Goal: Information Seeking & Learning: Compare options

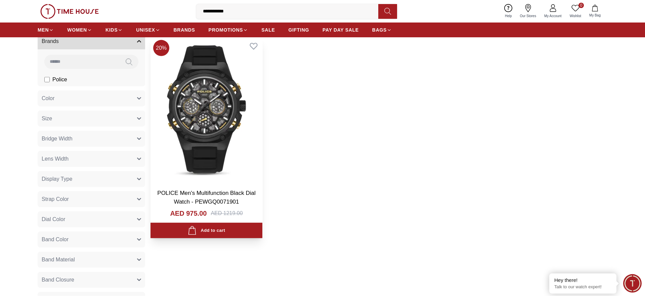
scroll to position [61, 0]
click at [216, 136] on img at bounding box center [206, 110] width 112 height 146
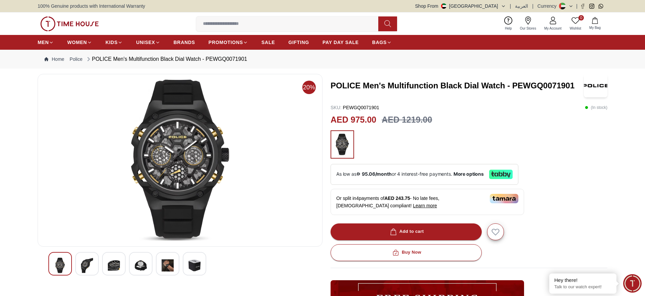
click at [216, 20] on input at bounding box center [289, 23] width 187 height 13
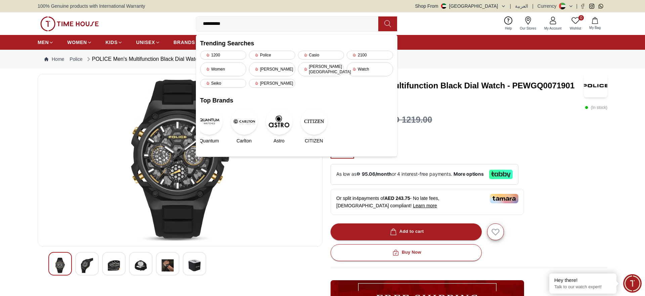
type input "**********"
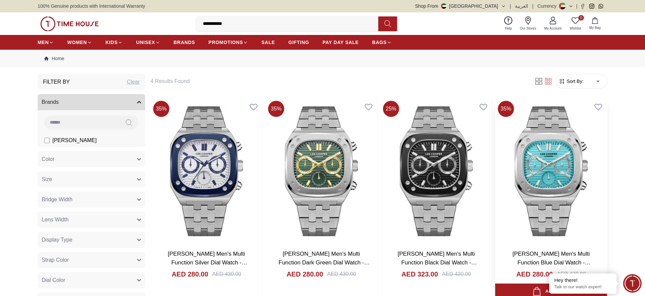
scroll to position [68, 0]
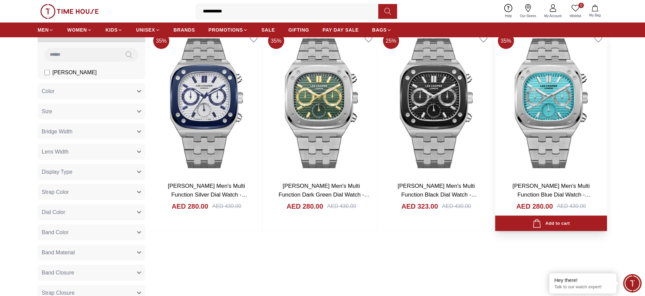
click at [558, 129] on img at bounding box center [551, 103] width 112 height 146
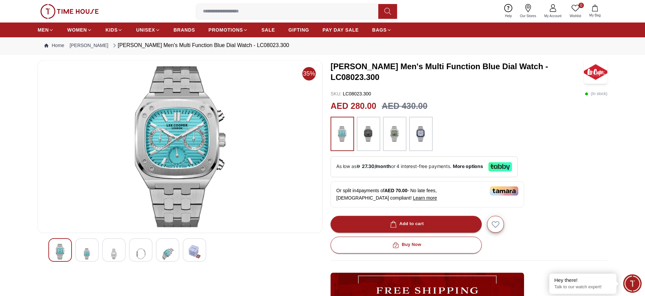
scroll to position [14, 0]
drag, startPoint x: 431, startPoint y: 104, endPoint x: 383, endPoint y: 106, distance: 47.4
click at [383, 106] on div "AED 280.00 AED 430.00" at bounding box center [468, 105] width 277 height 13
copy h3 "AED 430.00"
drag, startPoint x: 376, startPoint y: 107, endPoint x: 331, endPoint y: 110, distance: 45.1
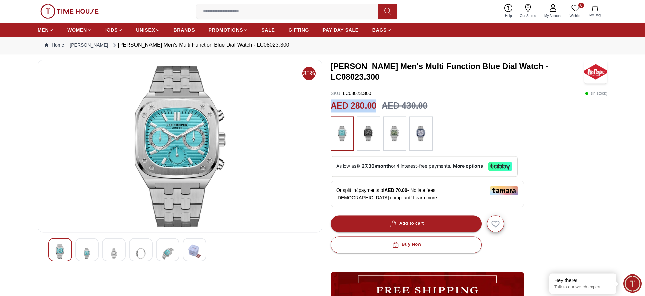
click at [331, 110] on h2 "AED 280.00" at bounding box center [353, 105] width 46 height 13
copy h2 "AED 280.00"
click at [247, 14] on input at bounding box center [289, 11] width 187 height 13
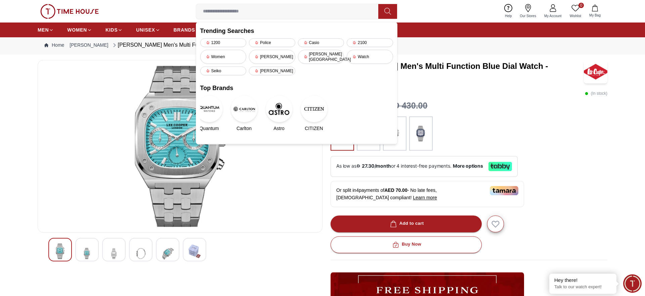
paste input "**********"
type input "**********"
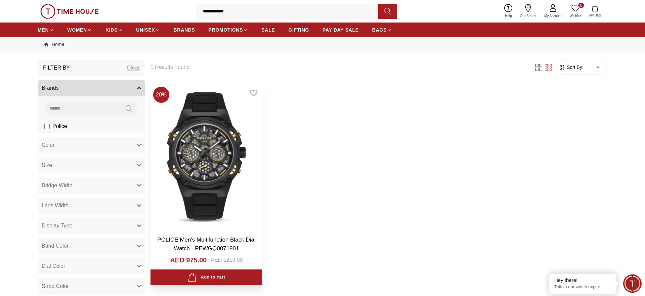
click at [215, 198] on img at bounding box center [206, 157] width 112 height 146
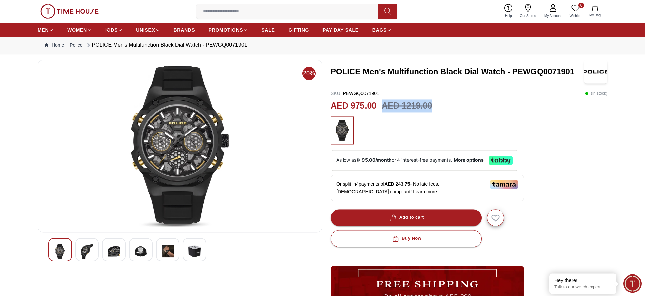
drag, startPoint x: 436, startPoint y: 106, endPoint x: 382, endPoint y: 106, distance: 53.7
click at [382, 106] on div "AED 975.00 AED 1219.00" at bounding box center [468, 105] width 277 height 13
copy h3 "AED 1219.00"
drag, startPoint x: 375, startPoint y: 106, endPoint x: 331, endPoint y: 110, distance: 43.8
click at [331, 110] on h2 "AED 975.00" at bounding box center [353, 105] width 46 height 13
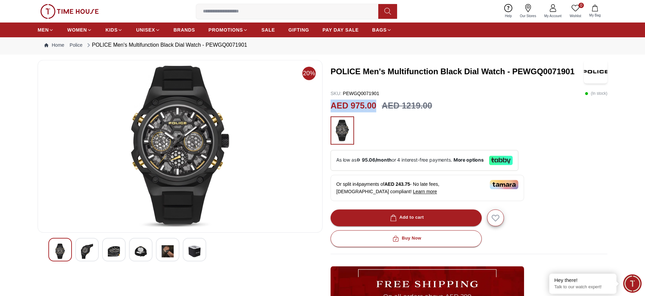
copy h2 "AED 975.00"
